Goal: Find specific page/section: Find specific page/section

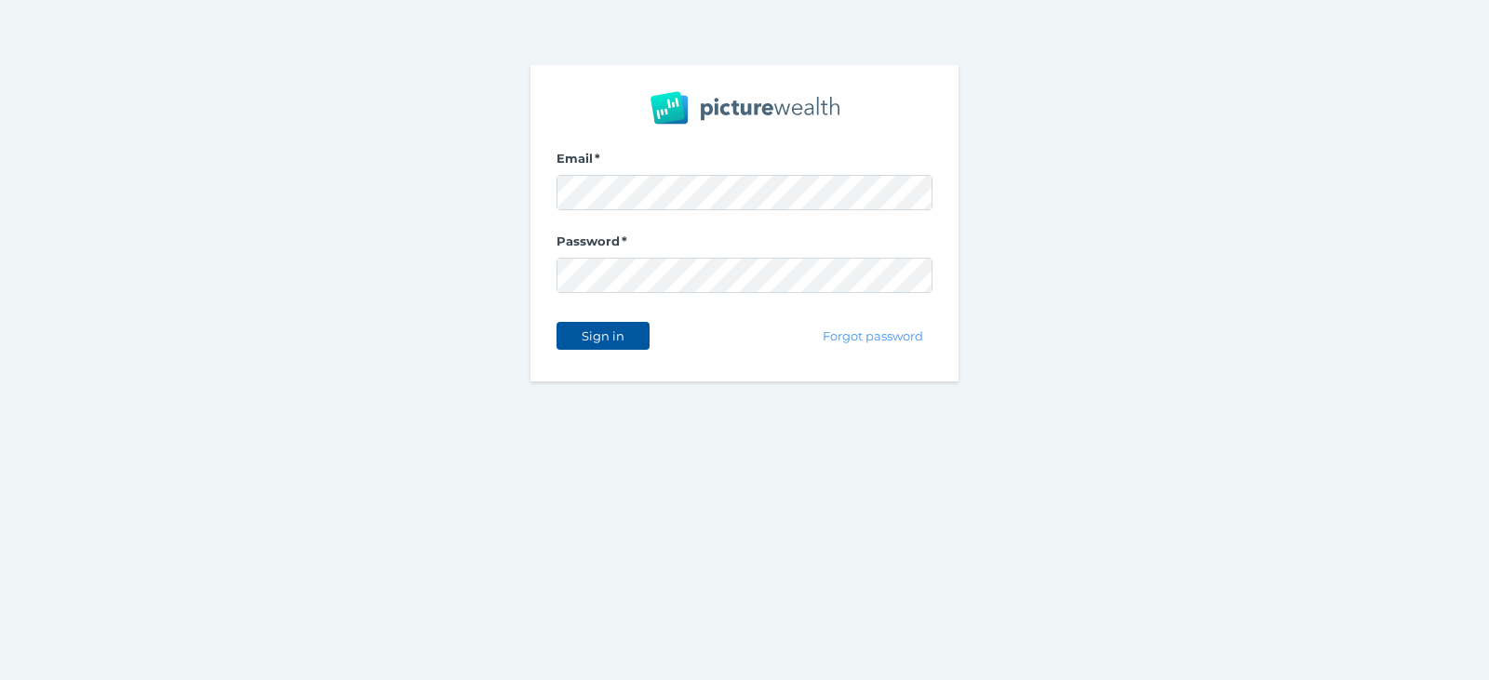
click at [613, 331] on span "Sign in" at bounding box center [602, 335] width 59 height 15
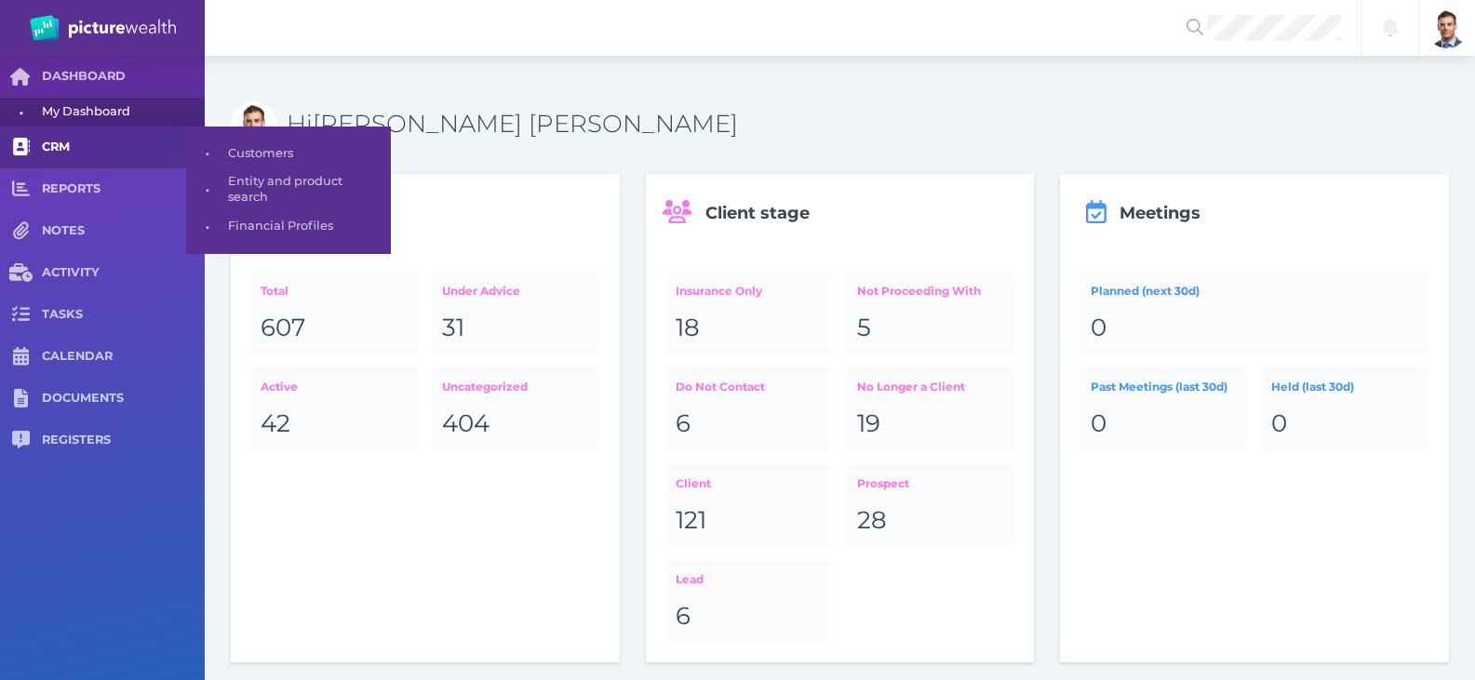
click at [47, 140] on span "CRM" at bounding box center [123, 148] width 163 height 16
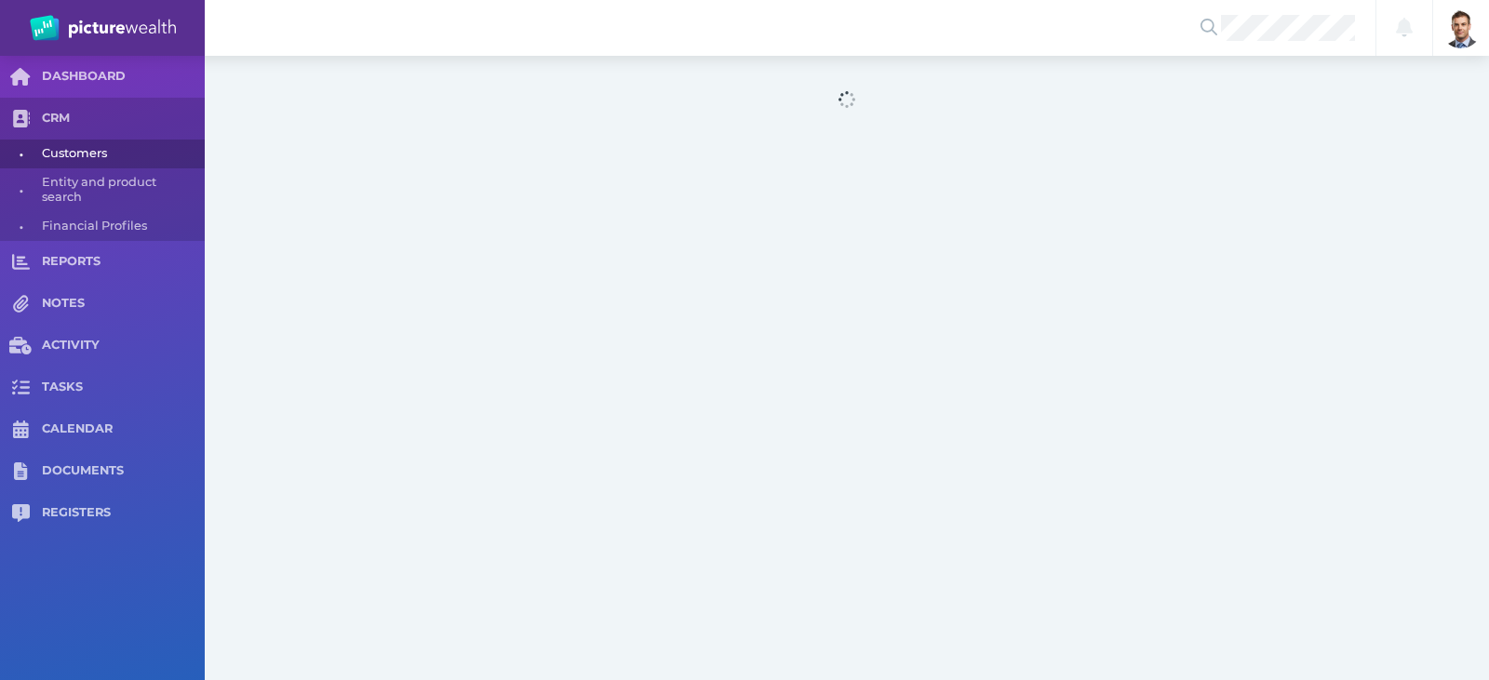
select select "25"
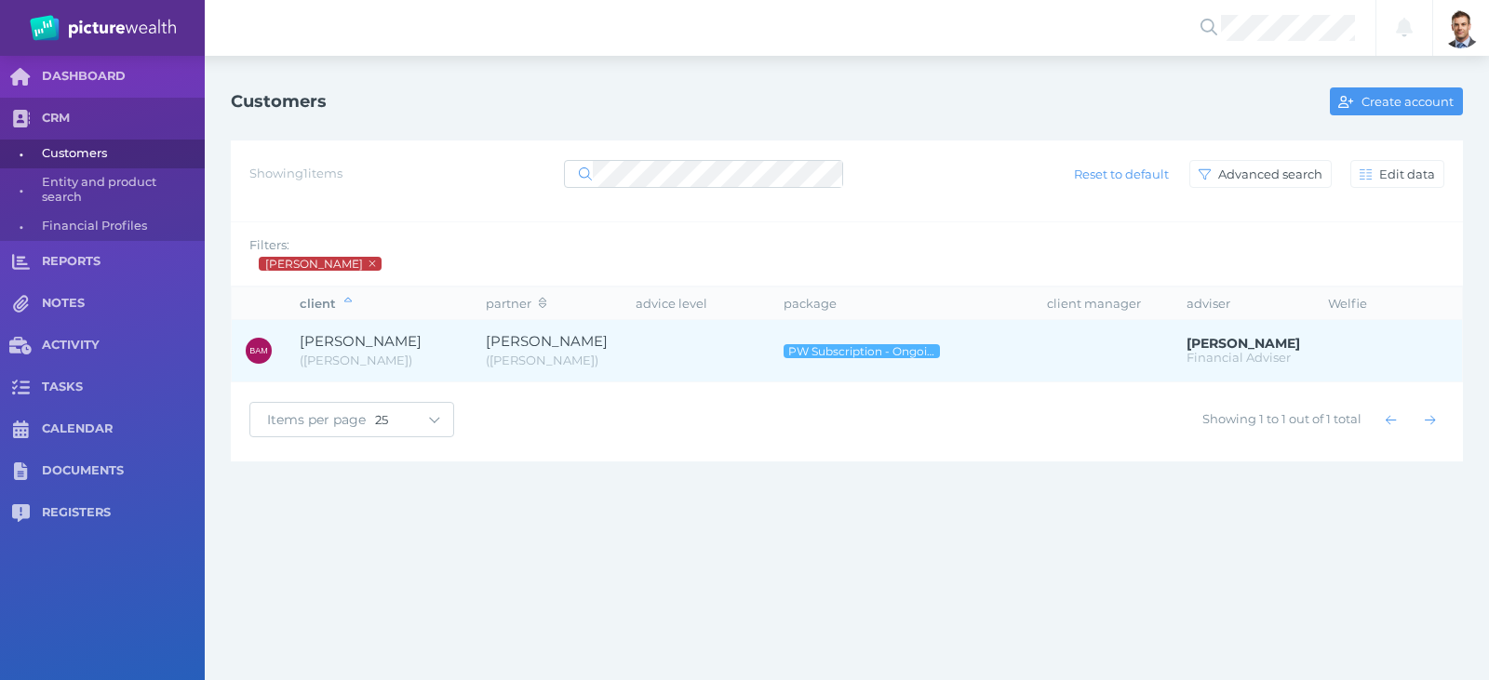
click at [371, 340] on span "[PERSON_NAME]" at bounding box center [361, 341] width 122 height 18
